Goal: Task Accomplishment & Management: Manage account settings

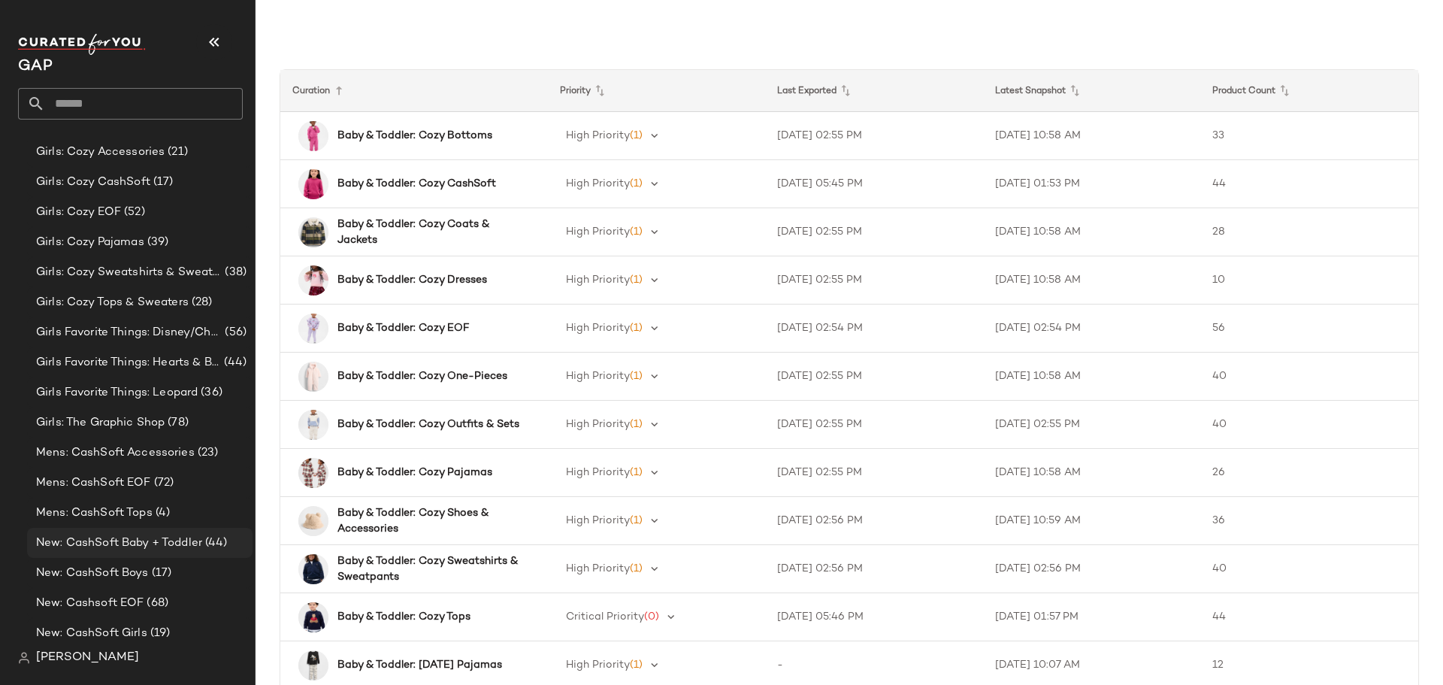
scroll to position [806, 0]
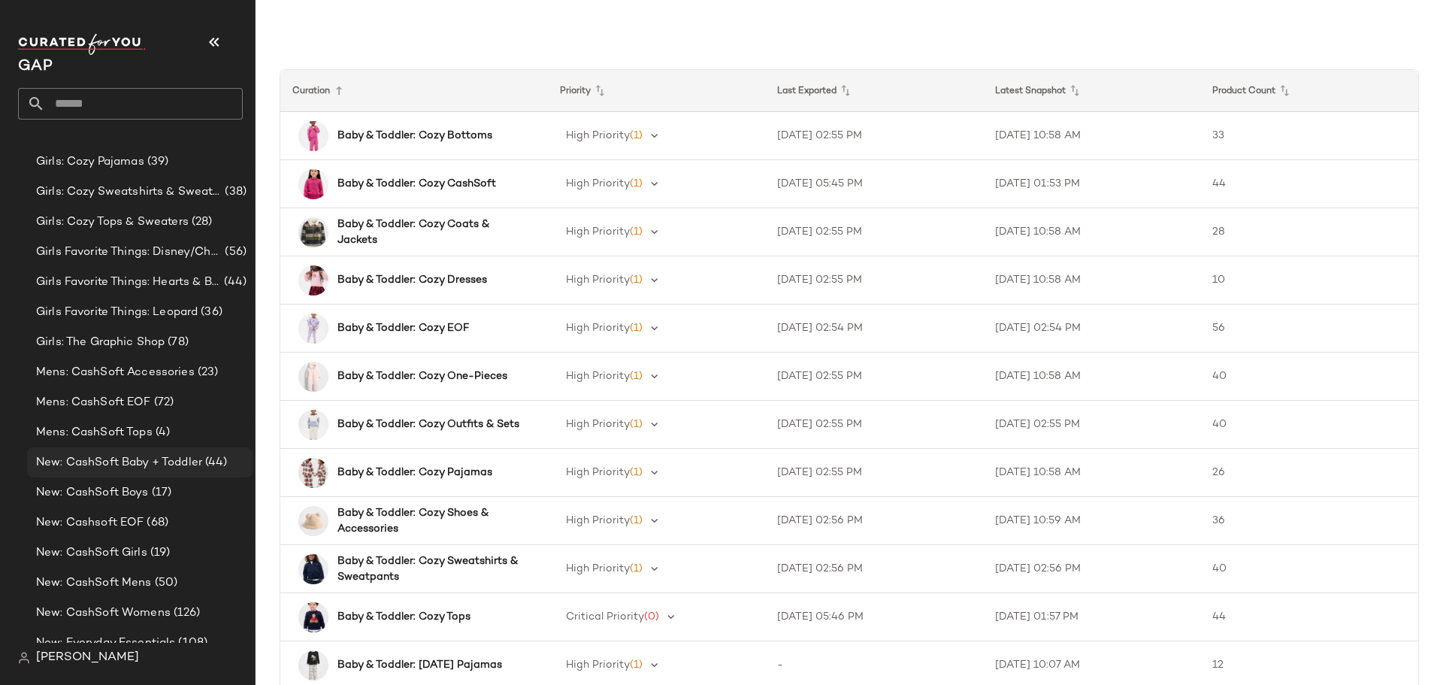
click at [132, 458] on span "New: CashSoft Baby + Toddler" at bounding box center [119, 462] width 166 height 17
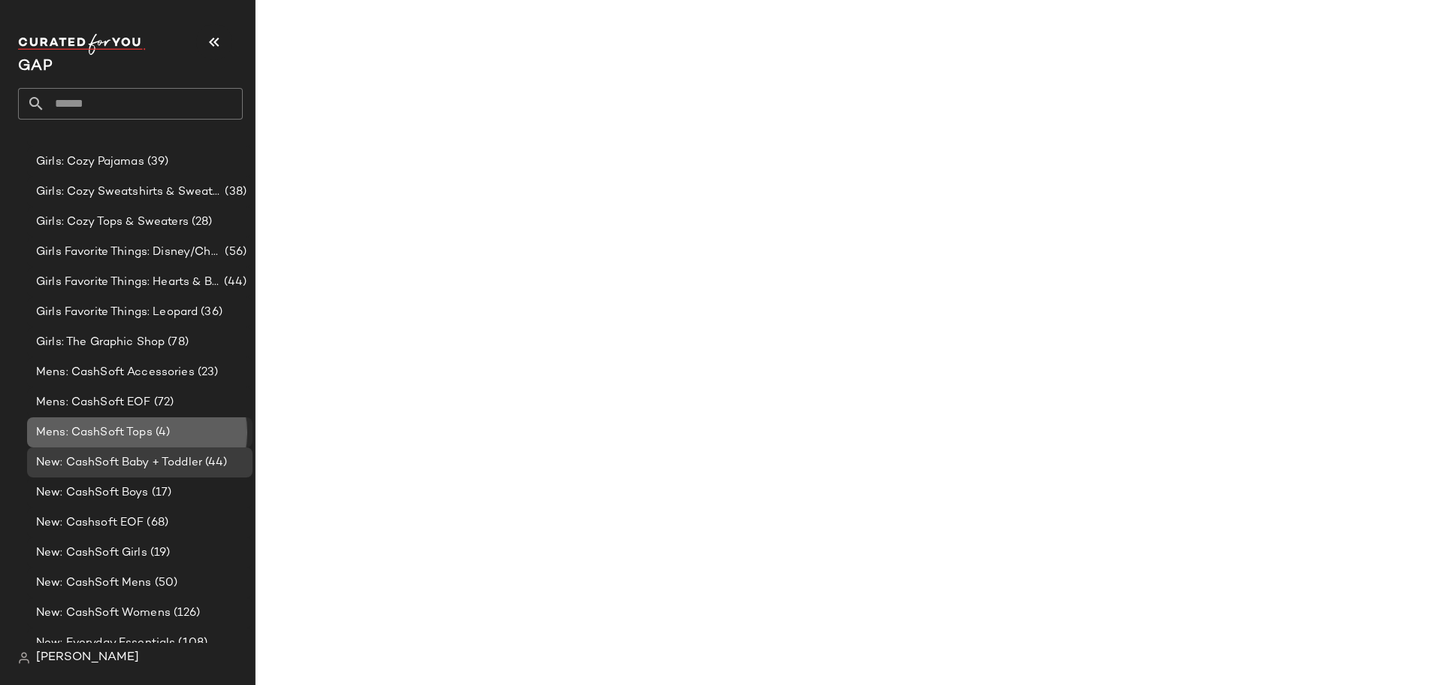
click at [132, 437] on span "Mens: CashSoft Tops" at bounding box center [94, 432] width 116 height 17
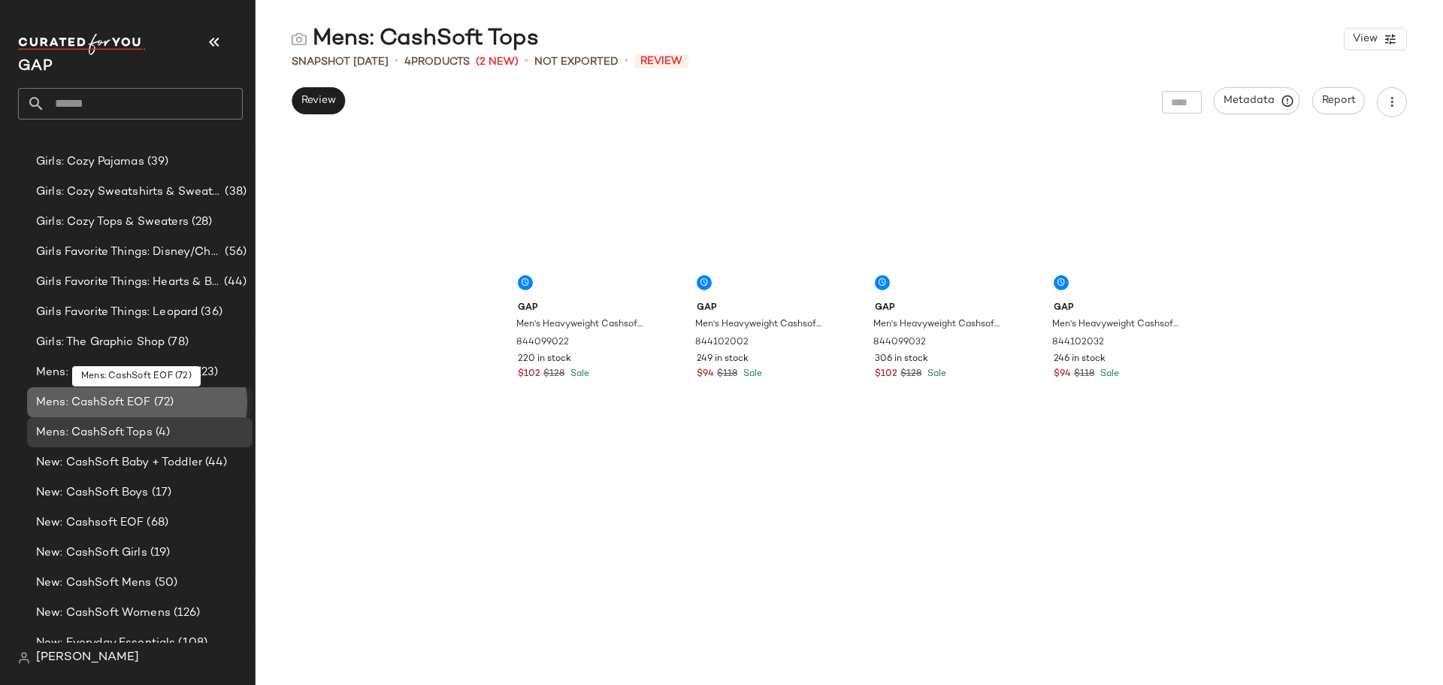
click at [122, 408] on span "Mens: CashSoft EOF" at bounding box center [93, 402] width 115 height 17
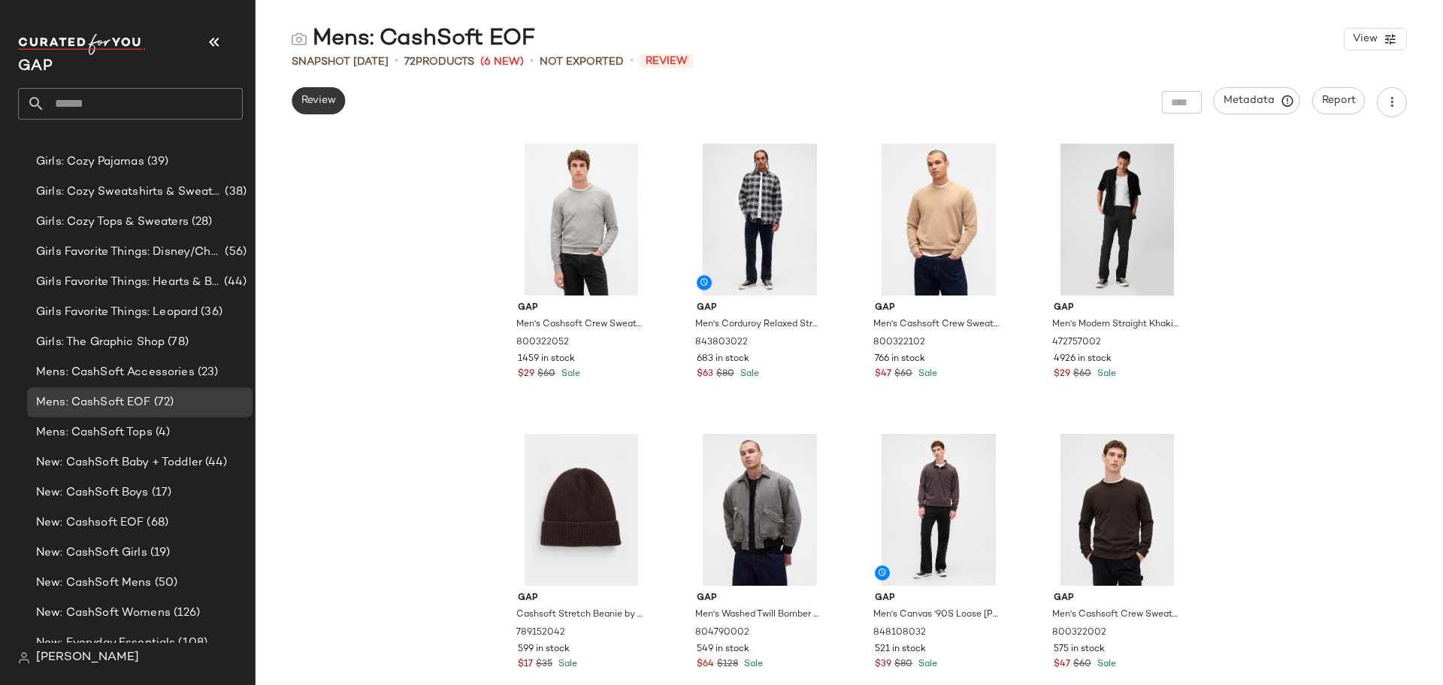
click at [308, 92] on button "Review" at bounding box center [318, 100] width 53 height 27
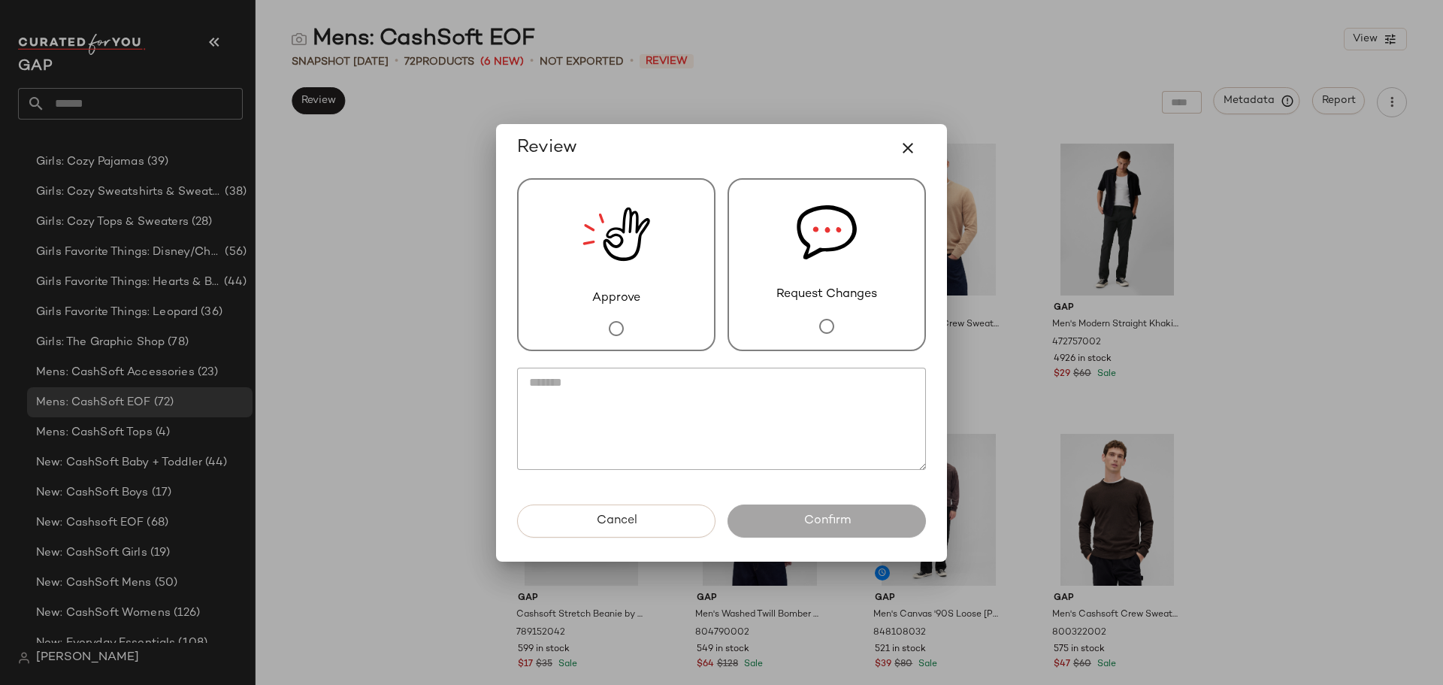
click at [626, 294] on span "Approve" at bounding box center [616, 298] width 48 height 18
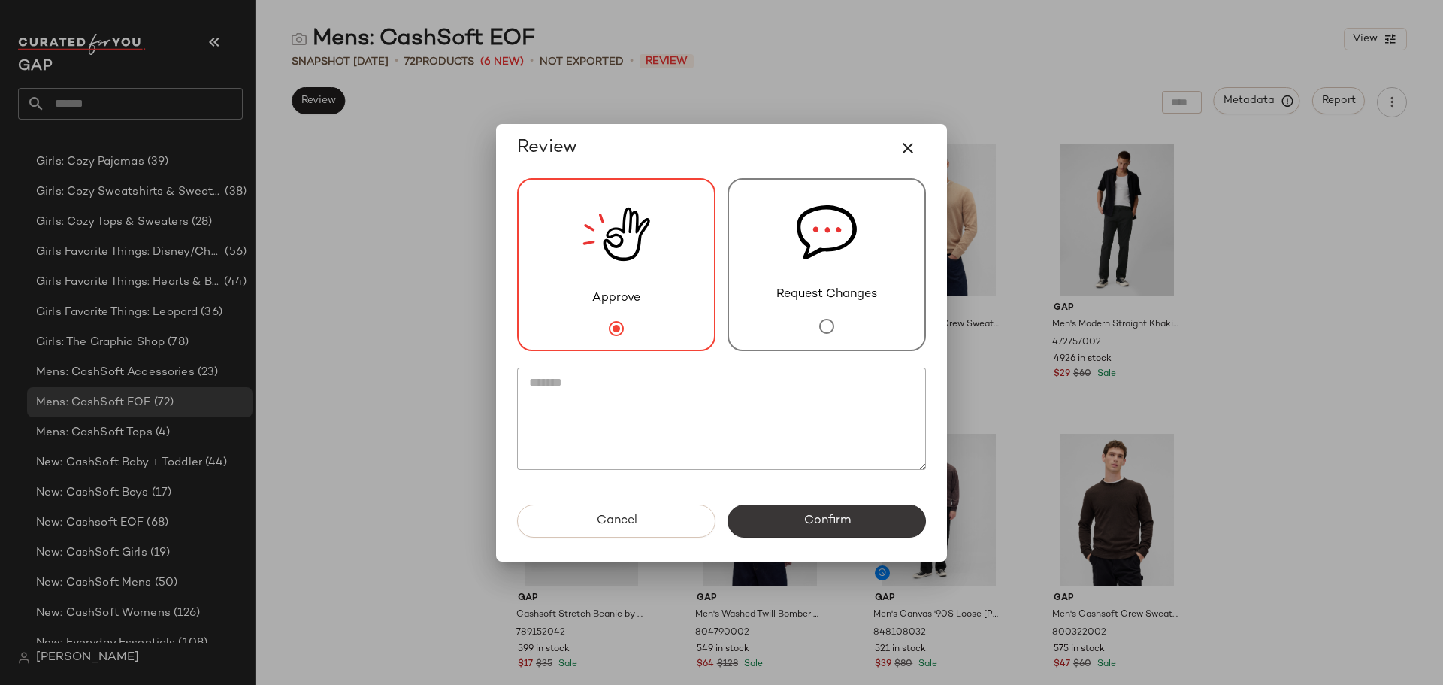
click at [808, 516] on span "Confirm" at bounding box center [826, 520] width 47 height 14
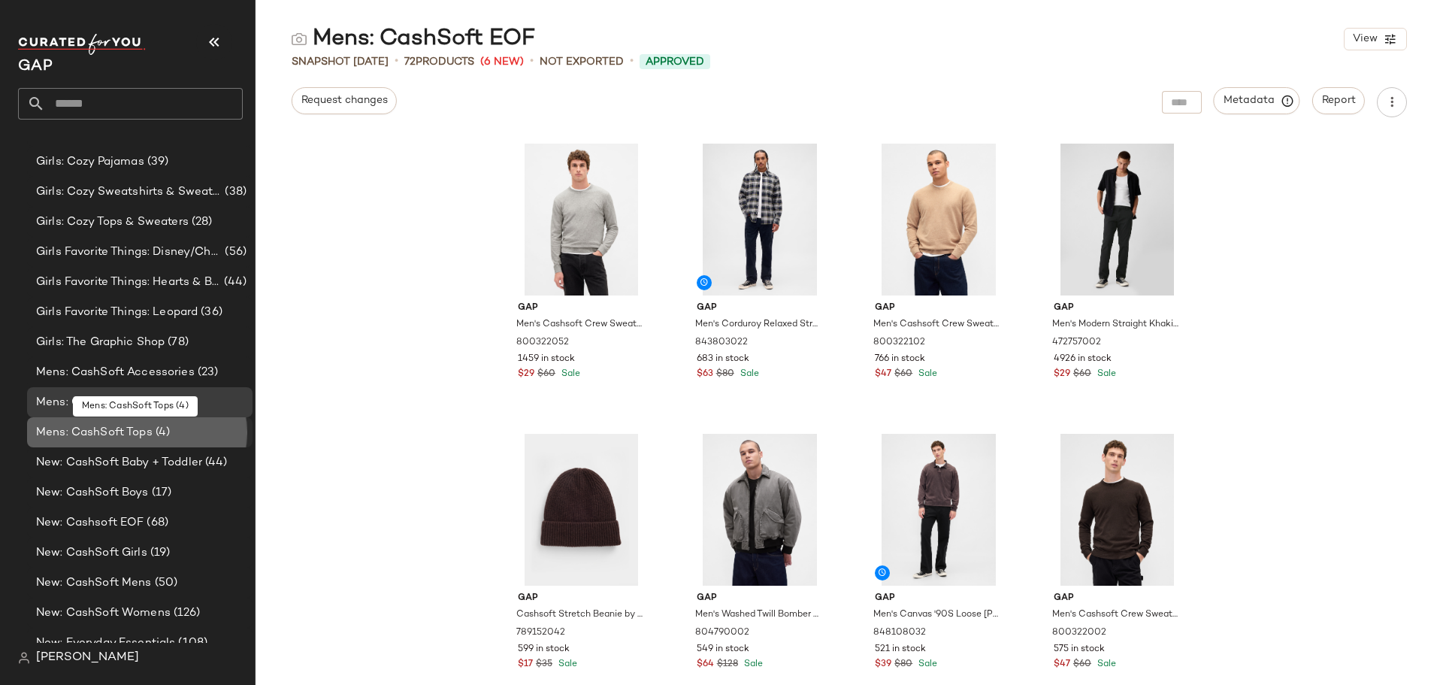
click at [124, 436] on span "Mens: CashSoft Tops" at bounding box center [94, 432] width 116 height 17
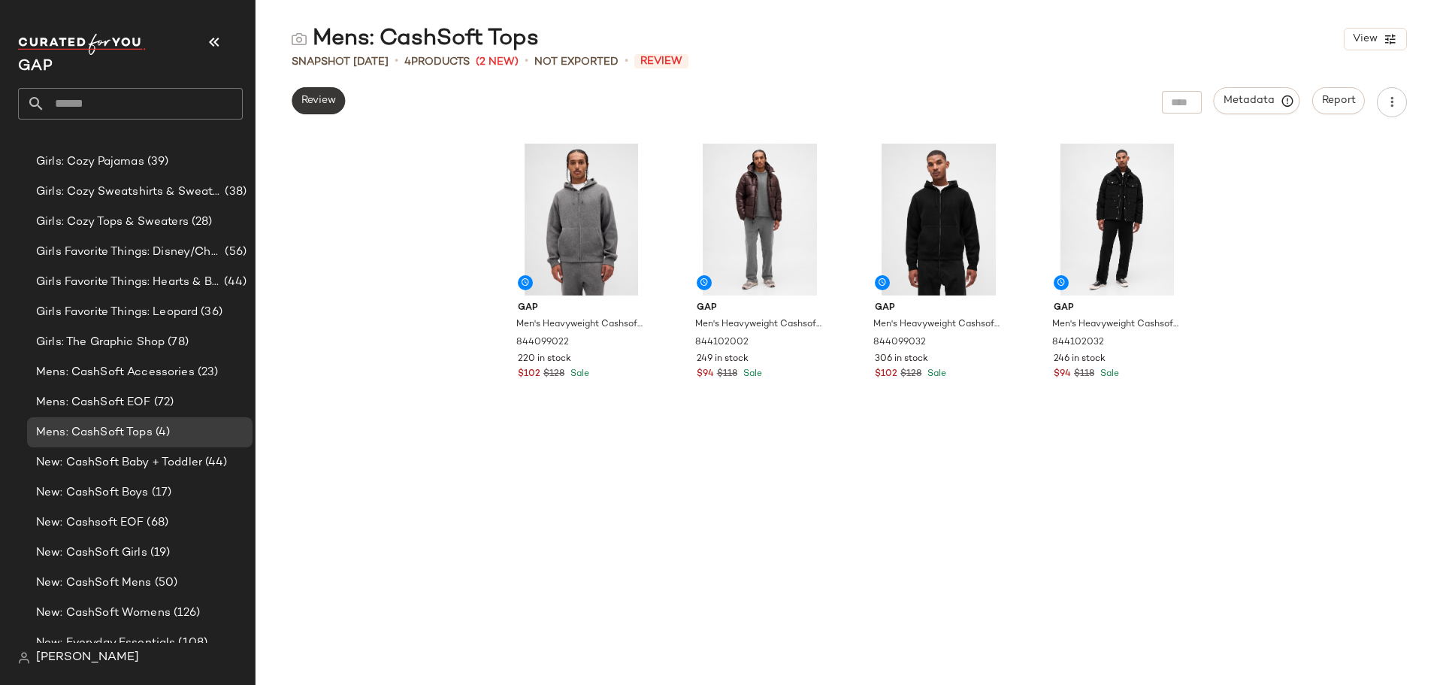
click at [301, 98] on span "Review" at bounding box center [318, 101] width 35 height 12
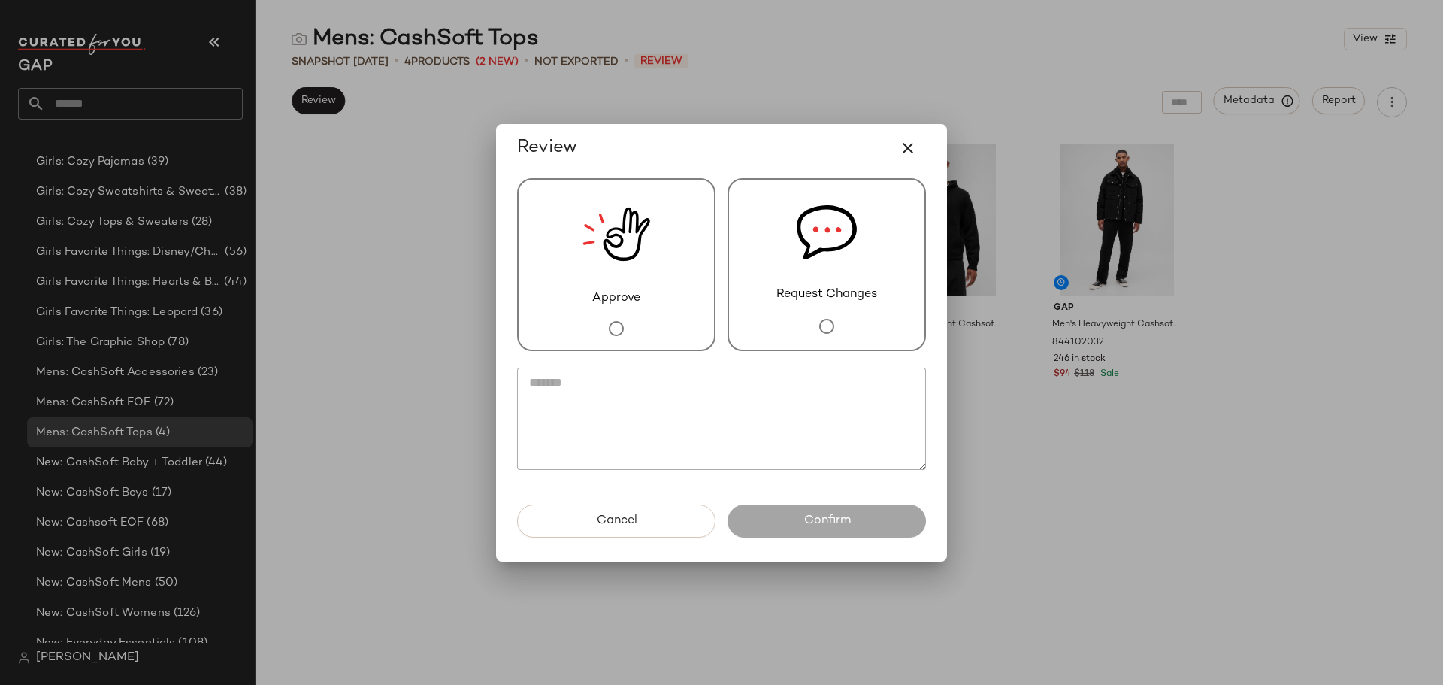
click at [616, 292] on span "Approve" at bounding box center [616, 298] width 48 height 18
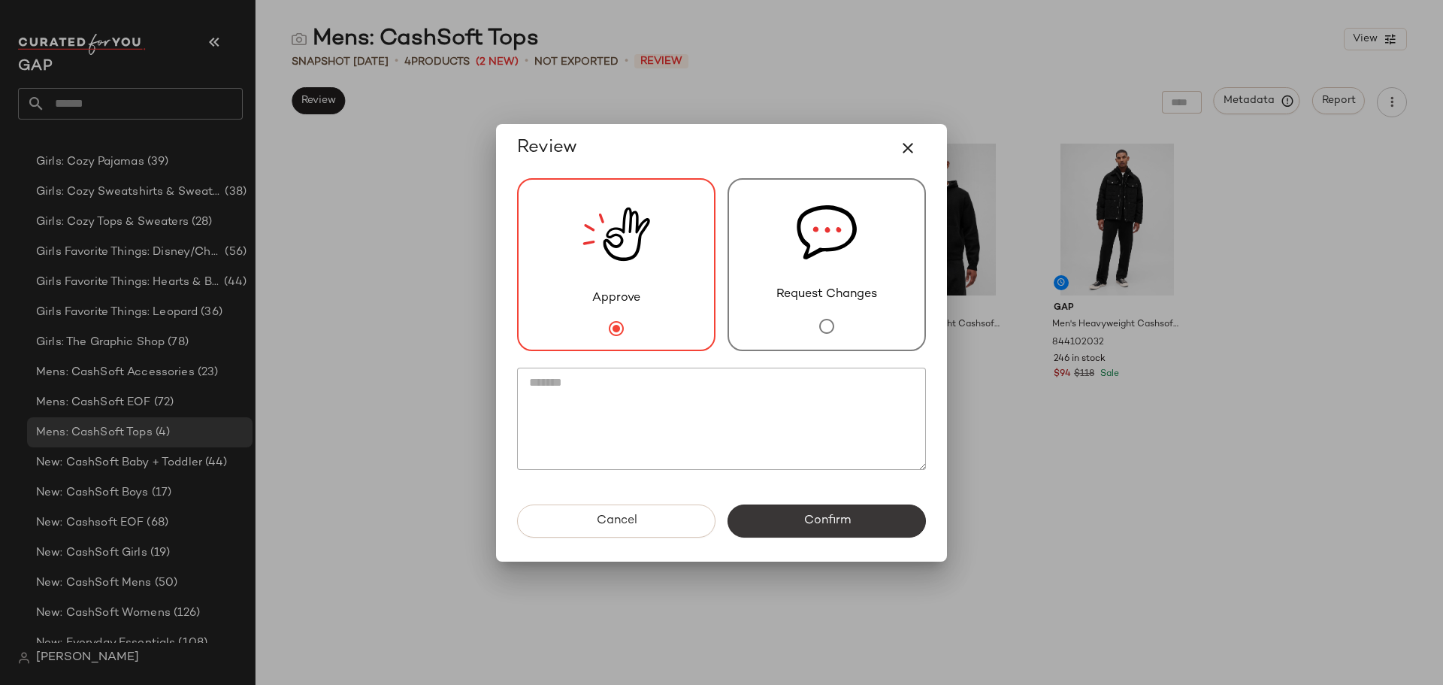
click at [843, 522] on span "Confirm" at bounding box center [826, 520] width 47 height 14
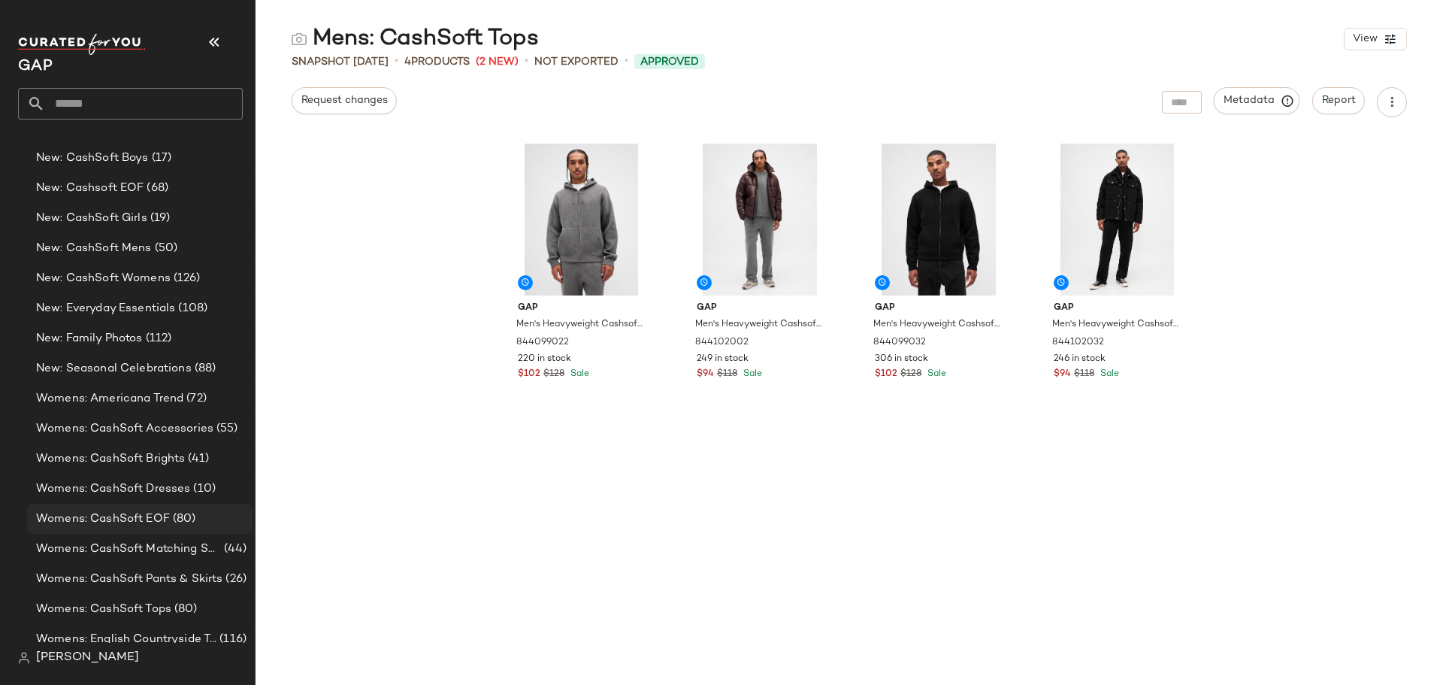
scroll to position [1182, 0]
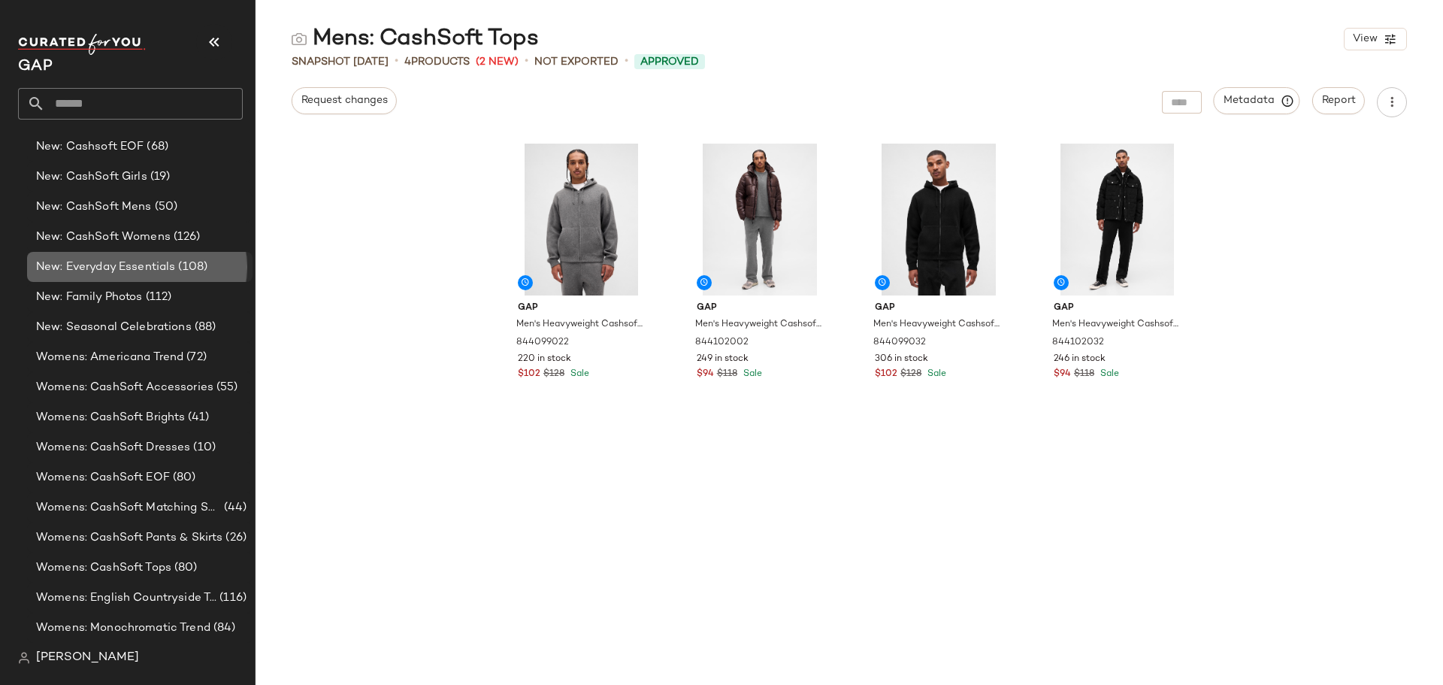
click at [126, 262] on span "New: Everyday Essentials" at bounding box center [105, 267] width 139 height 17
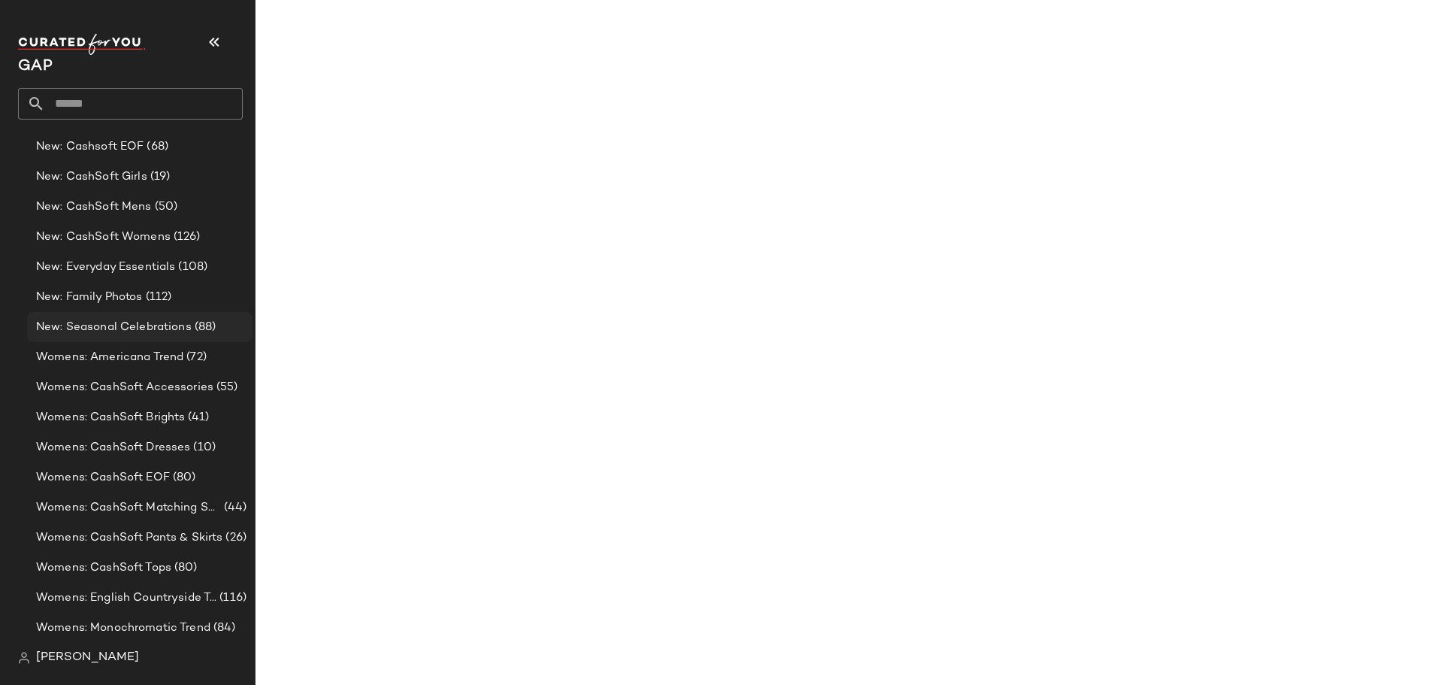
click at [138, 320] on span "New: Seasonal Celebrations" at bounding box center [114, 327] width 156 height 17
